Goal: Task Accomplishment & Management: Manage account settings

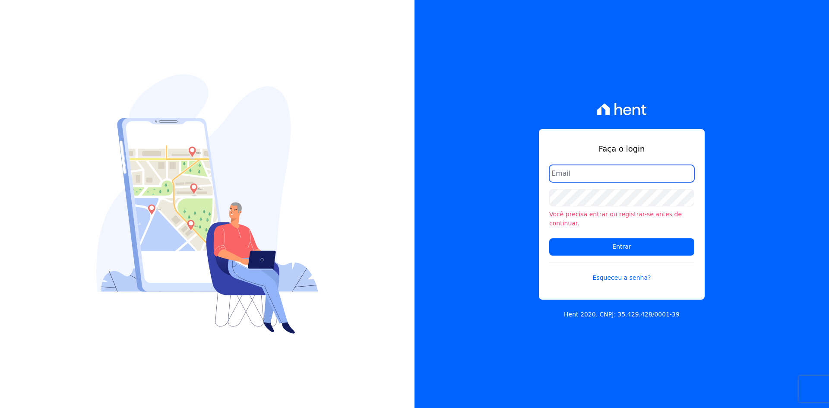
click at [585, 175] on input "email" at bounding box center [622, 173] width 145 height 17
type input "[PERSON_NAME][EMAIL_ADDRESS][DOMAIN_NAME]"
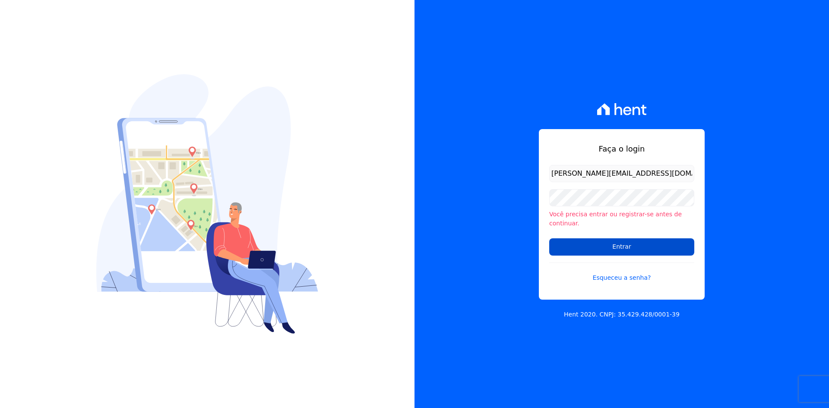
click at [616, 242] on input "Entrar" at bounding box center [622, 246] width 145 height 17
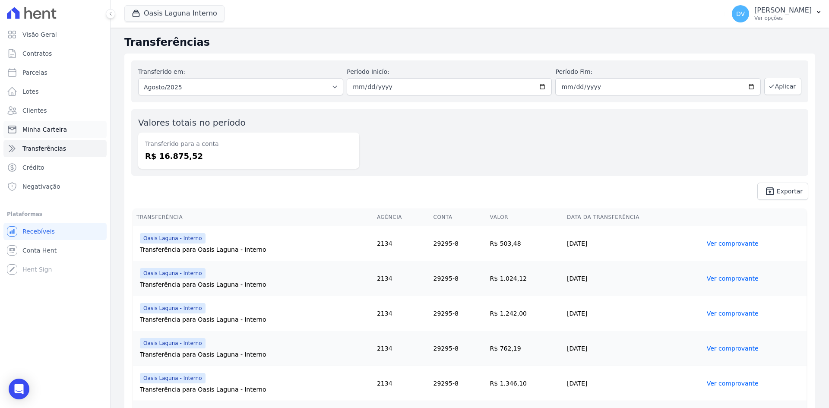
click at [39, 127] on span "Minha Carteira" at bounding box center [44, 129] width 44 height 9
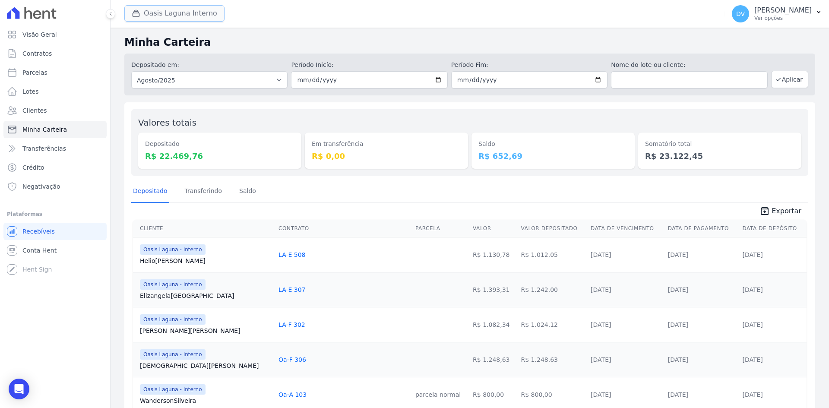
click at [184, 6] on button "Oasis Laguna Interno" at bounding box center [174, 13] width 100 height 16
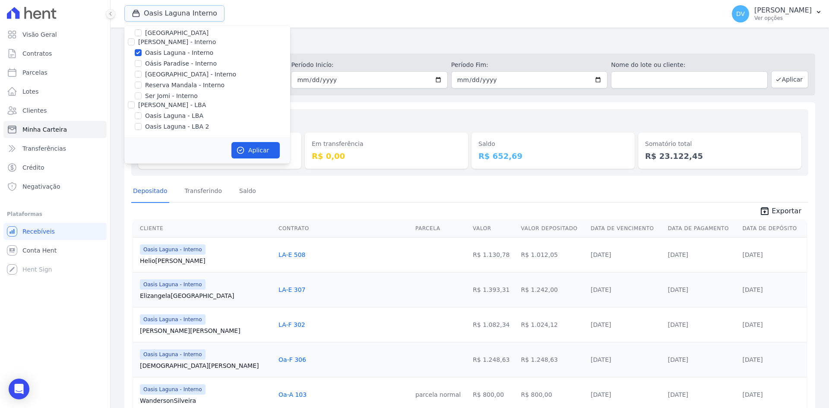
scroll to position [68, 0]
click at [140, 52] on input "Oasis Laguna - Interno" at bounding box center [138, 51] width 7 height 7
checkbox input "false"
click at [138, 74] on input "[GEOGRAPHIC_DATA] - Interno" at bounding box center [138, 73] width 7 height 7
checkbox input "true"
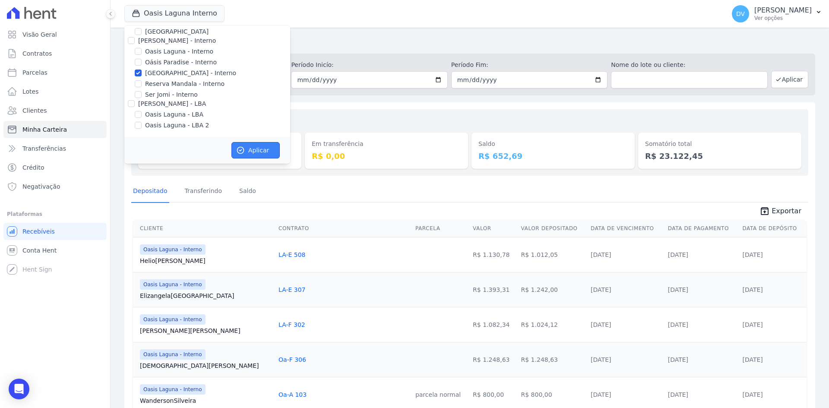
click at [250, 148] on button "Aplicar" at bounding box center [256, 150] width 48 height 16
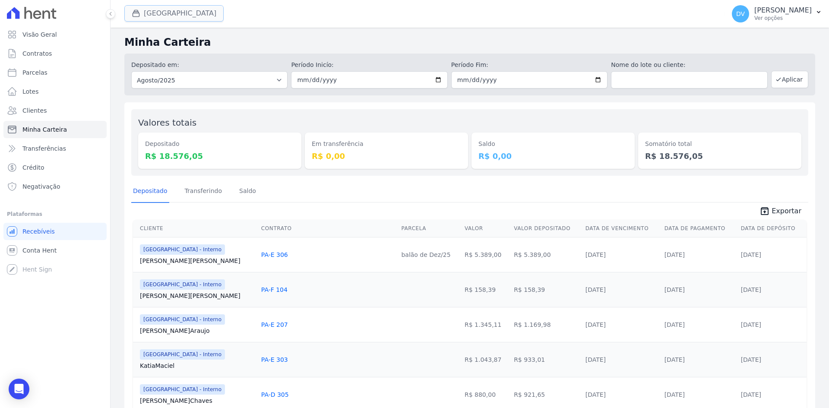
click at [203, 14] on button "[GEOGRAPHIC_DATA]" at bounding box center [173, 13] width 99 height 16
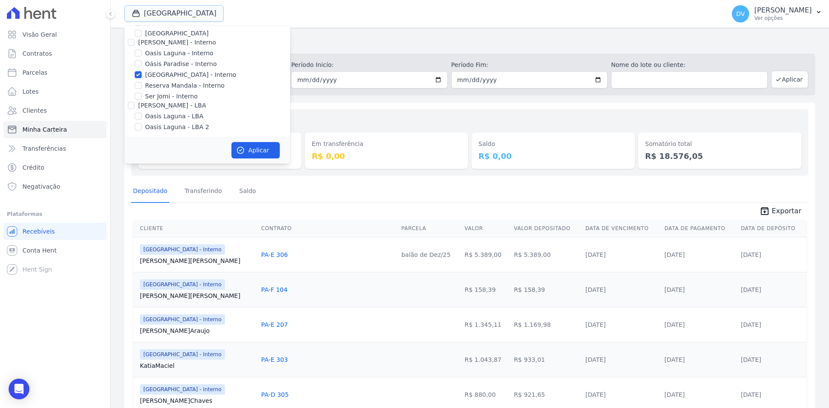
scroll to position [68, 0]
click at [137, 72] on input "[GEOGRAPHIC_DATA] - Interno" at bounding box center [138, 73] width 7 height 7
checkbox input "false"
click at [137, 82] on input "Reserva Mandala - Interno" at bounding box center [138, 83] width 7 height 7
checkbox input "true"
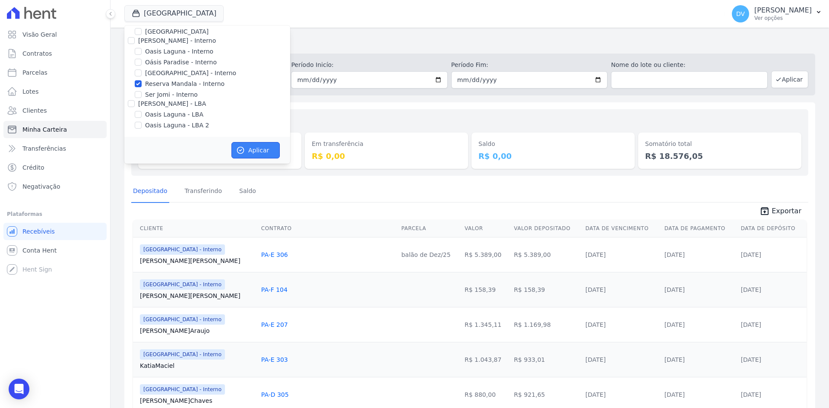
click at [243, 147] on icon "button" at bounding box center [240, 150] width 9 height 9
